Goal: Check status: Check status

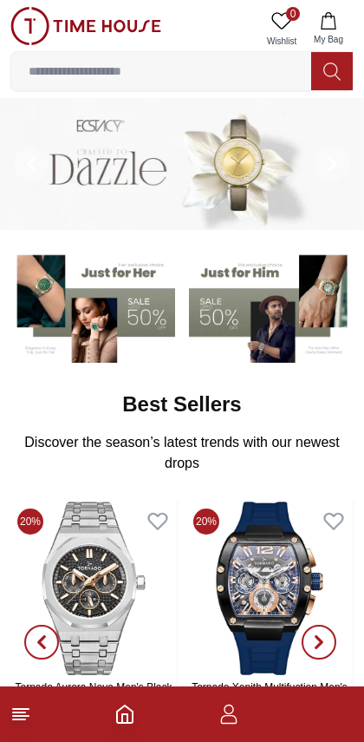
click at [30, 719] on icon at bounding box center [20, 714] width 21 height 21
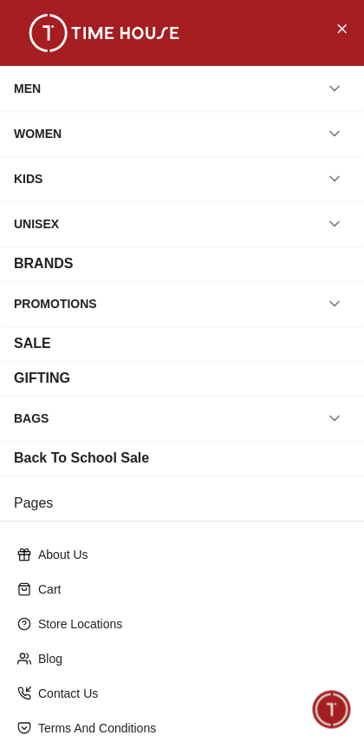
click at [336, 121] on button "button" at bounding box center [334, 133] width 31 height 31
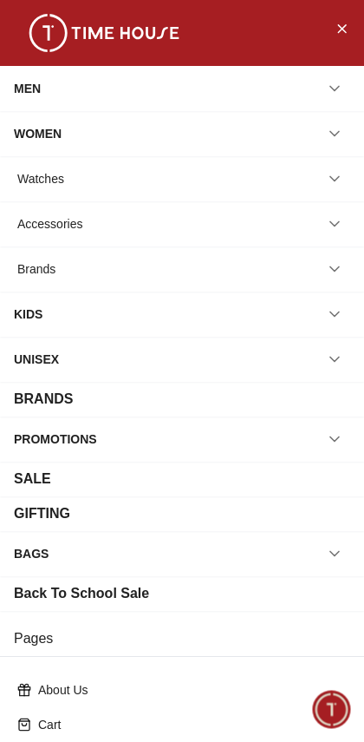
click at [337, 180] on icon "button" at bounding box center [334, 178] width 17 height 17
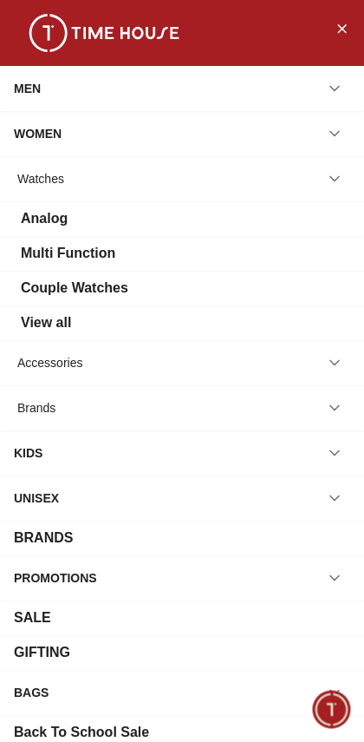
click at [74, 217] on div "Analog" at bounding box center [182, 218] width 337 height 21
click at [208, 226] on div "Analog" at bounding box center [182, 218] width 337 height 21
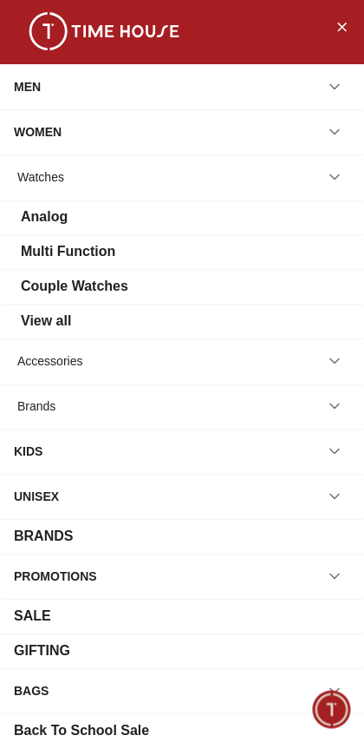
click at [177, 226] on div "Analog" at bounding box center [182, 216] width 337 height 21
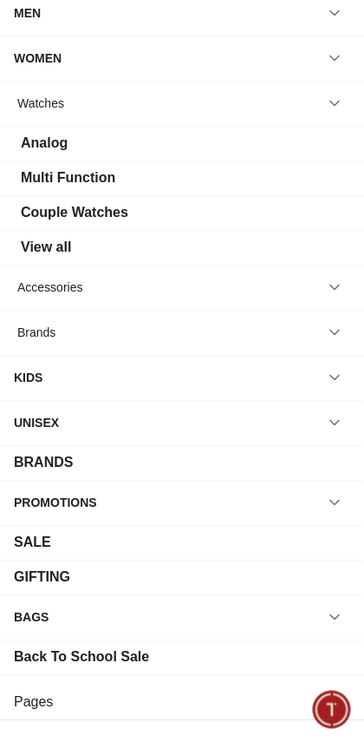
scroll to position [0, 0]
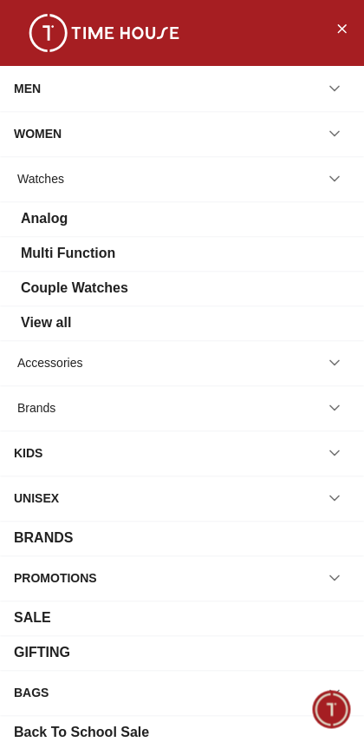
click at [167, 249] on div "Multi Function" at bounding box center [182, 253] width 337 height 21
click at [179, 220] on div "Analog" at bounding box center [182, 218] width 337 height 21
click at [341, 36] on icon "Close Menu" at bounding box center [342, 28] width 14 height 22
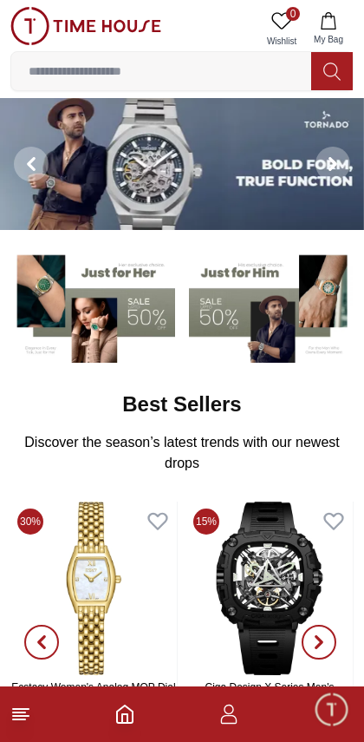
click at [335, 33] on span "My Bag" at bounding box center [328, 39] width 43 height 13
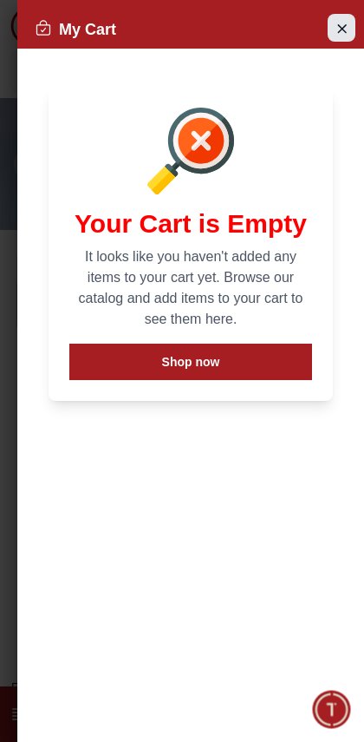
click at [342, 31] on icon "Close Account" at bounding box center [342, 28] width 14 height 22
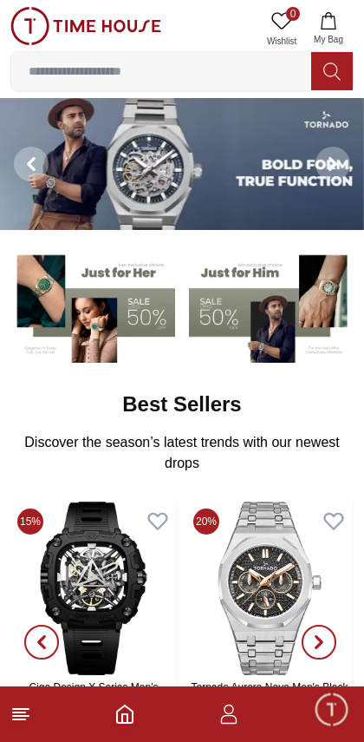
click at [125, 718] on icon "Home" at bounding box center [125, 714] width 21 height 21
click at [197, 731] on footer at bounding box center [182, 714] width 364 height 56
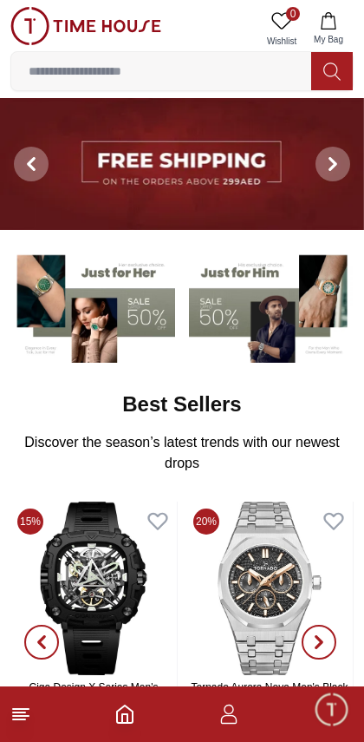
click at [224, 719] on icon "button" at bounding box center [229, 714] width 21 height 21
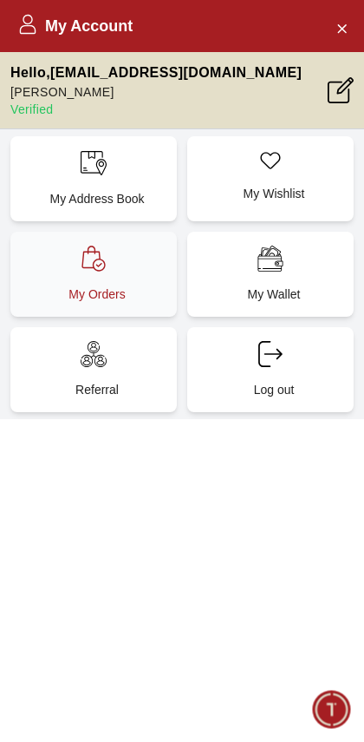
click at [135, 263] on div "My Orders" at bounding box center [93, 274] width 167 height 85
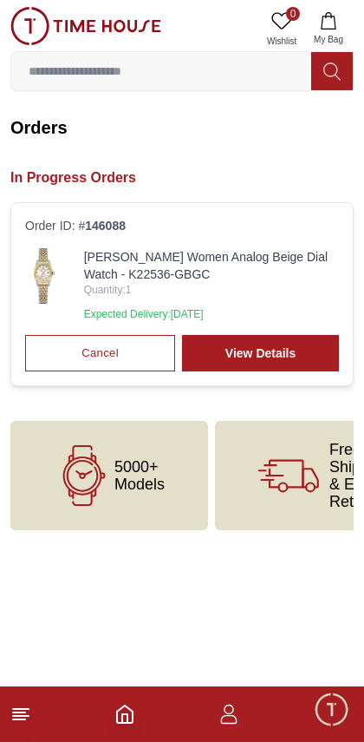
click at [226, 278] on link "[PERSON_NAME] Women Analog Beige Dial Watch - K22536-GBGC" at bounding box center [211, 265] width 255 height 35
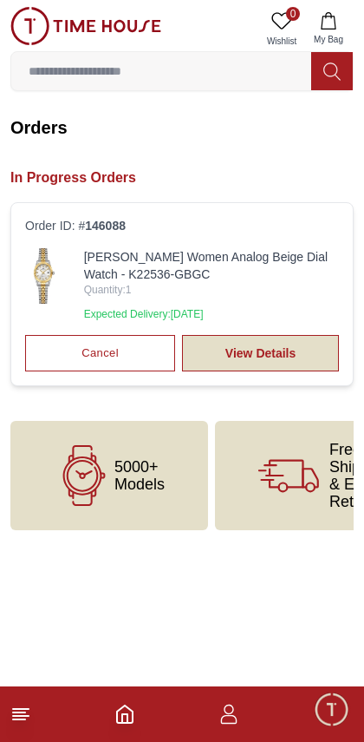
click at [289, 345] on link "View Details" at bounding box center [260, 353] width 157 height 36
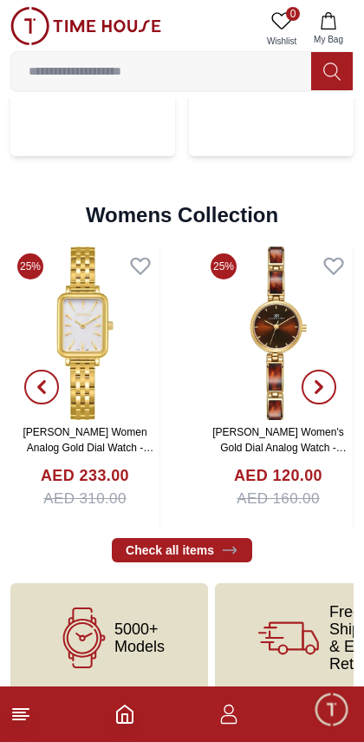
scroll to position [3841, 0]
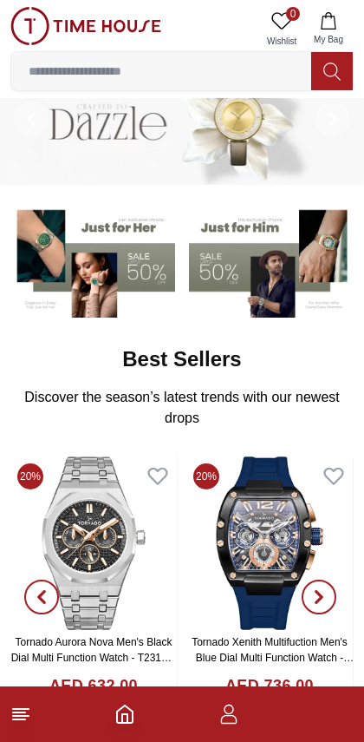
scroll to position [43, 0]
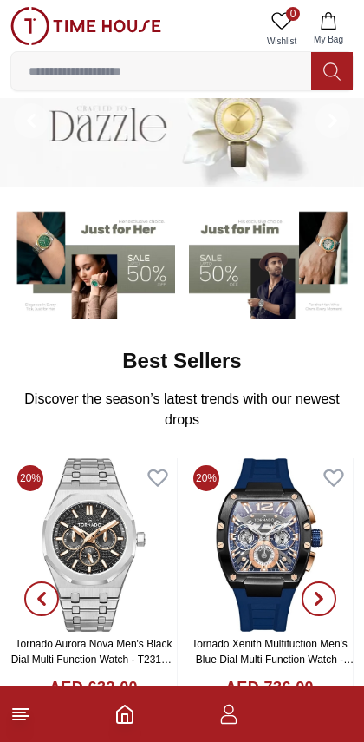
click at [29, 724] on icon at bounding box center [20, 714] width 21 height 21
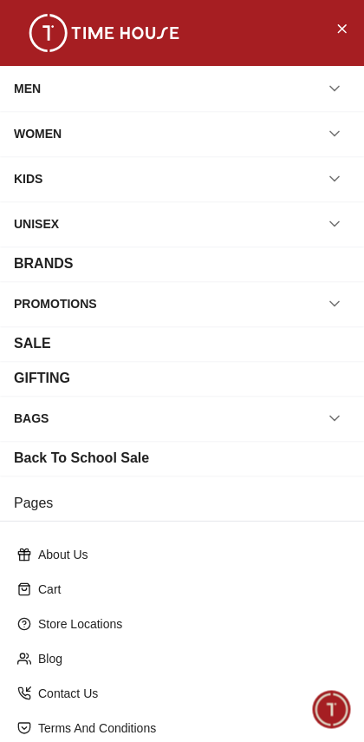
click at [334, 128] on icon "button" at bounding box center [334, 133] width 17 height 17
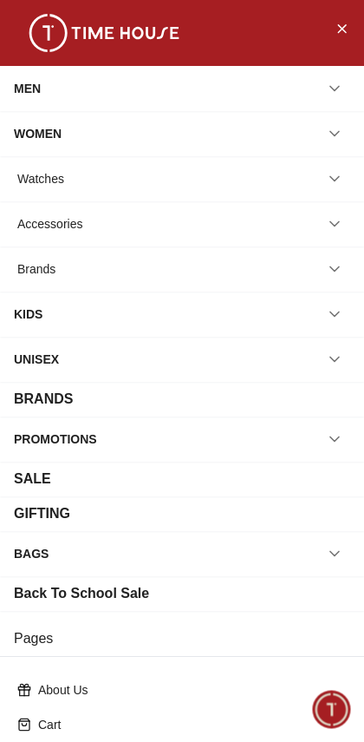
click at [334, 135] on icon "button" at bounding box center [335, 134] width 9 height 4
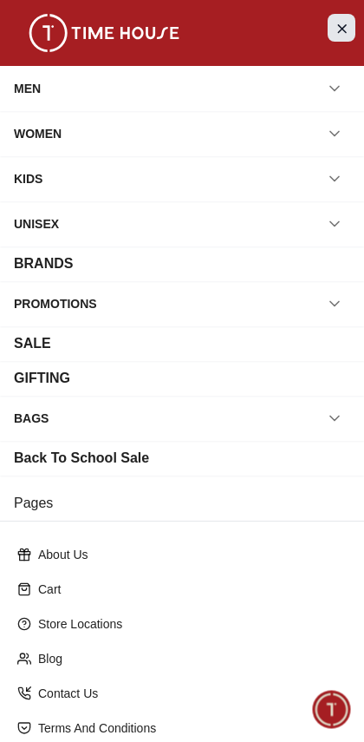
click at [342, 29] on icon "Close Menu" at bounding box center [342, 28] width 14 height 22
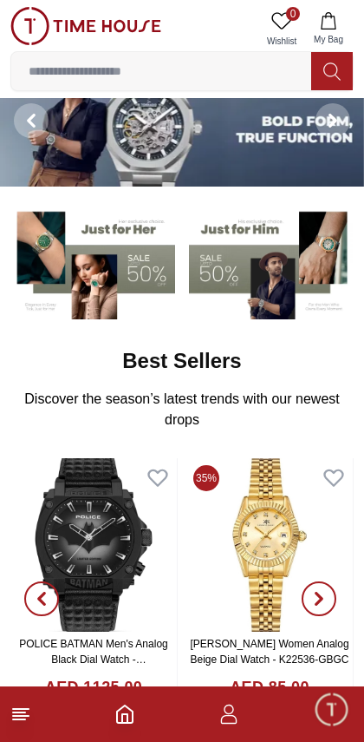
click at [115, 724] on icon "Home" at bounding box center [125, 714] width 21 height 21
click at [221, 717] on icon "button" at bounding box center [229, 714] width 21 height 21
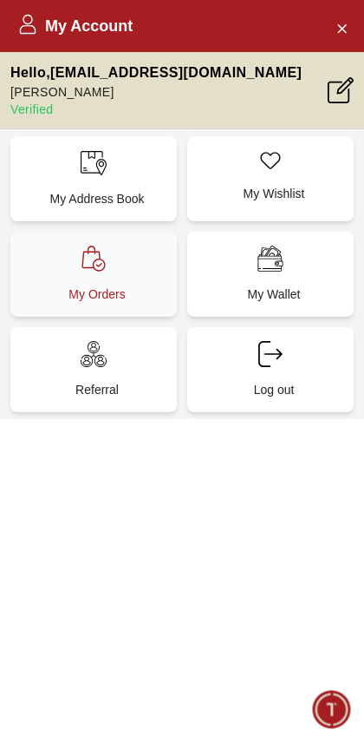
click at [126, 265] on div "My Orders" at bounding box center [93, 274] width 167 height 85
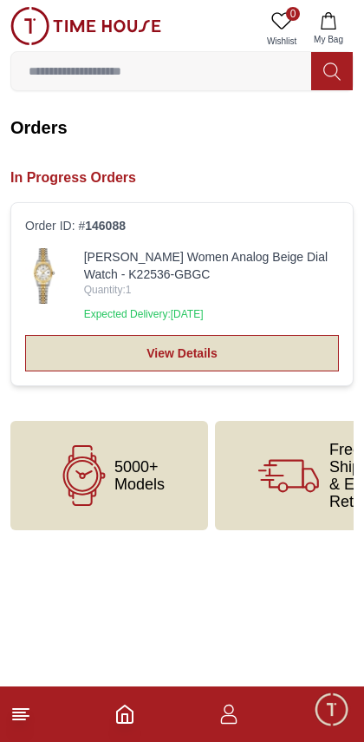
click at [253, 350] on link "View Details" at bounding box center [182, 353] width 314 height 36
click at [219, 343] on link "View Details" at bounding box center [182, 353] width 314 height 36
